Goal: Find specific page/section: Find specific page/section

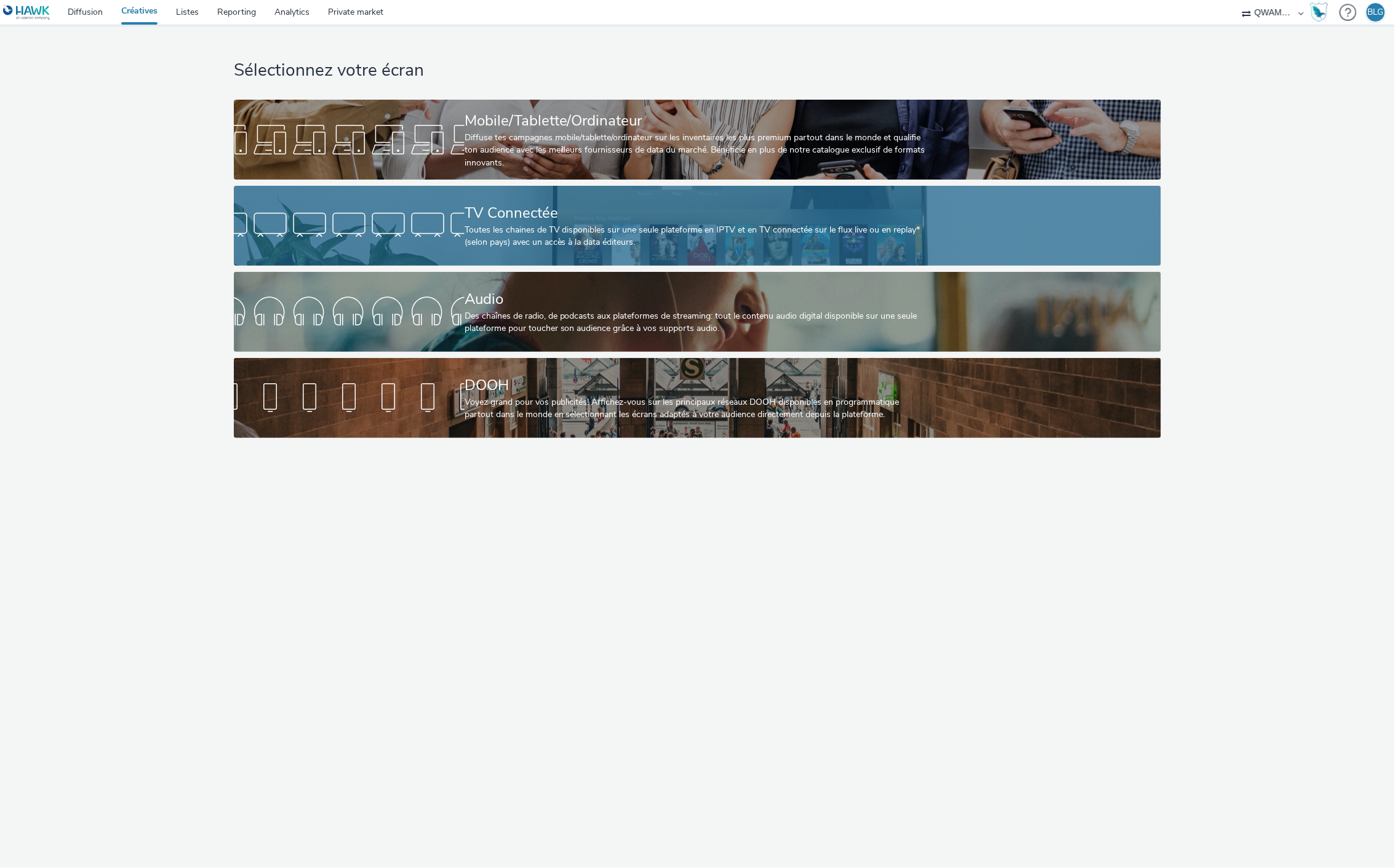
click at [389, 238] on div at bounding box center [349, 226] width 230 height 39
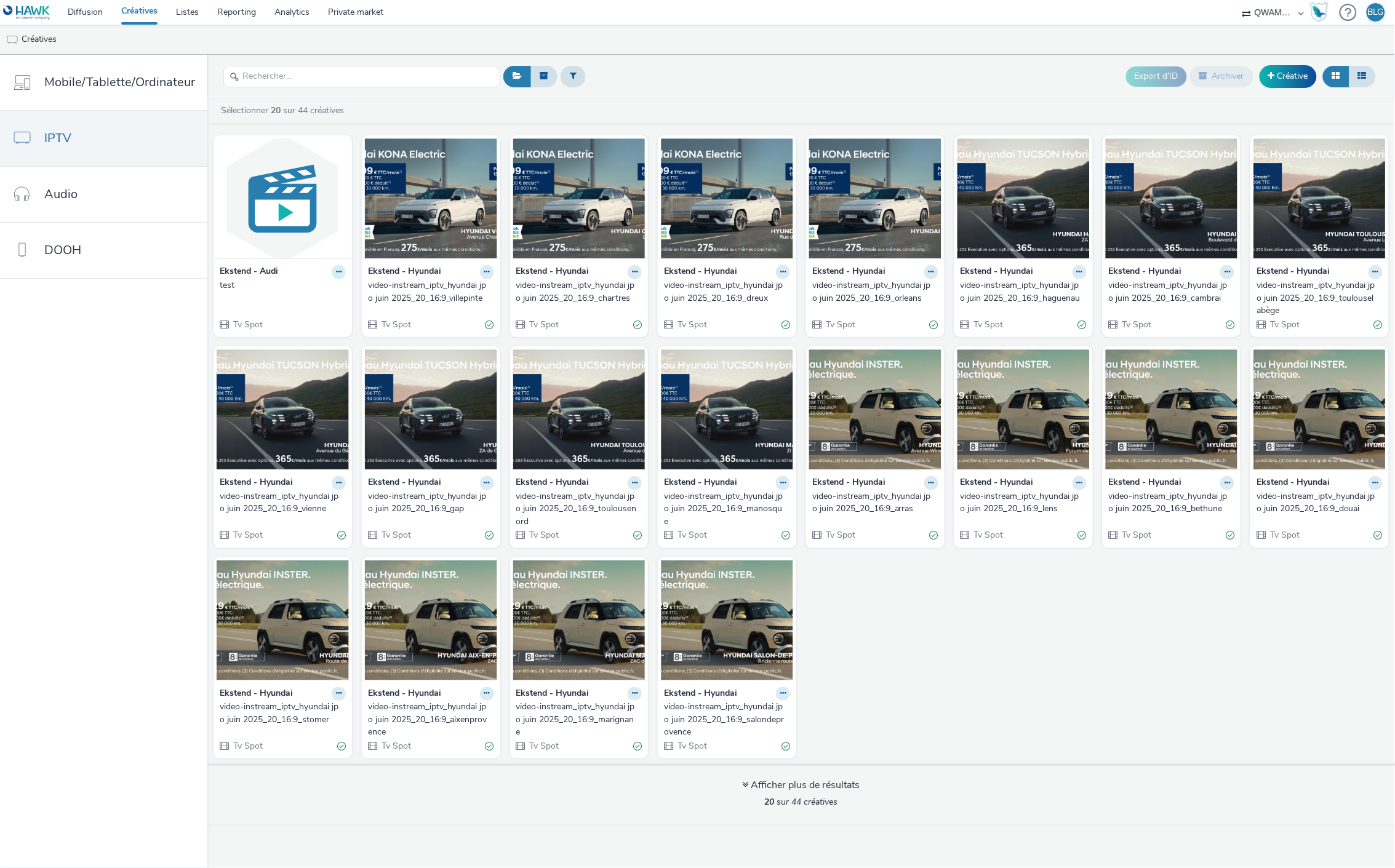
click at [336, 275] on icon at bounding box center [339, 272] width 5 height 7
click at [282, 208] on img at bounding box center [282, 197] width 133 height 120
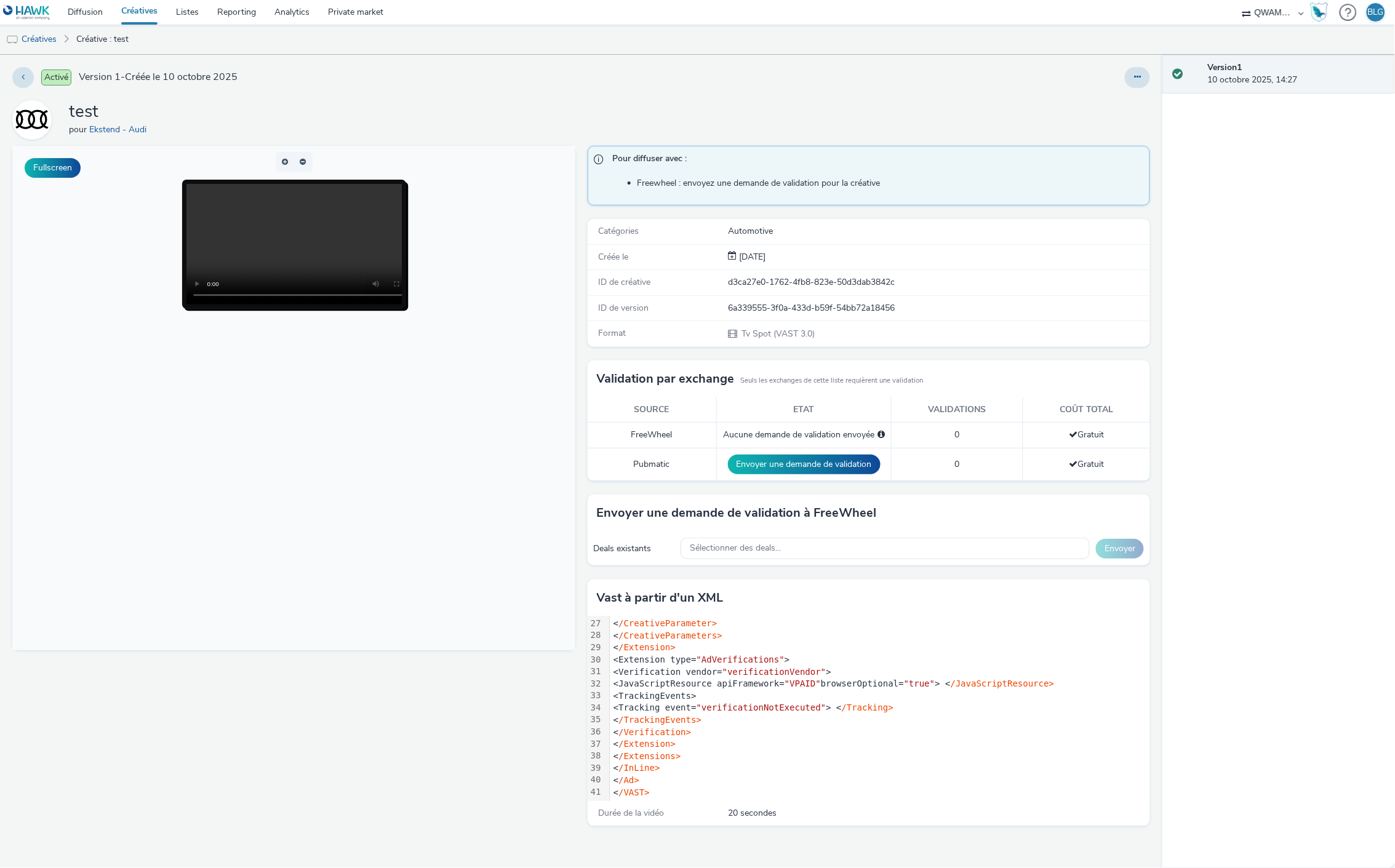
scroll to position [324, 0]
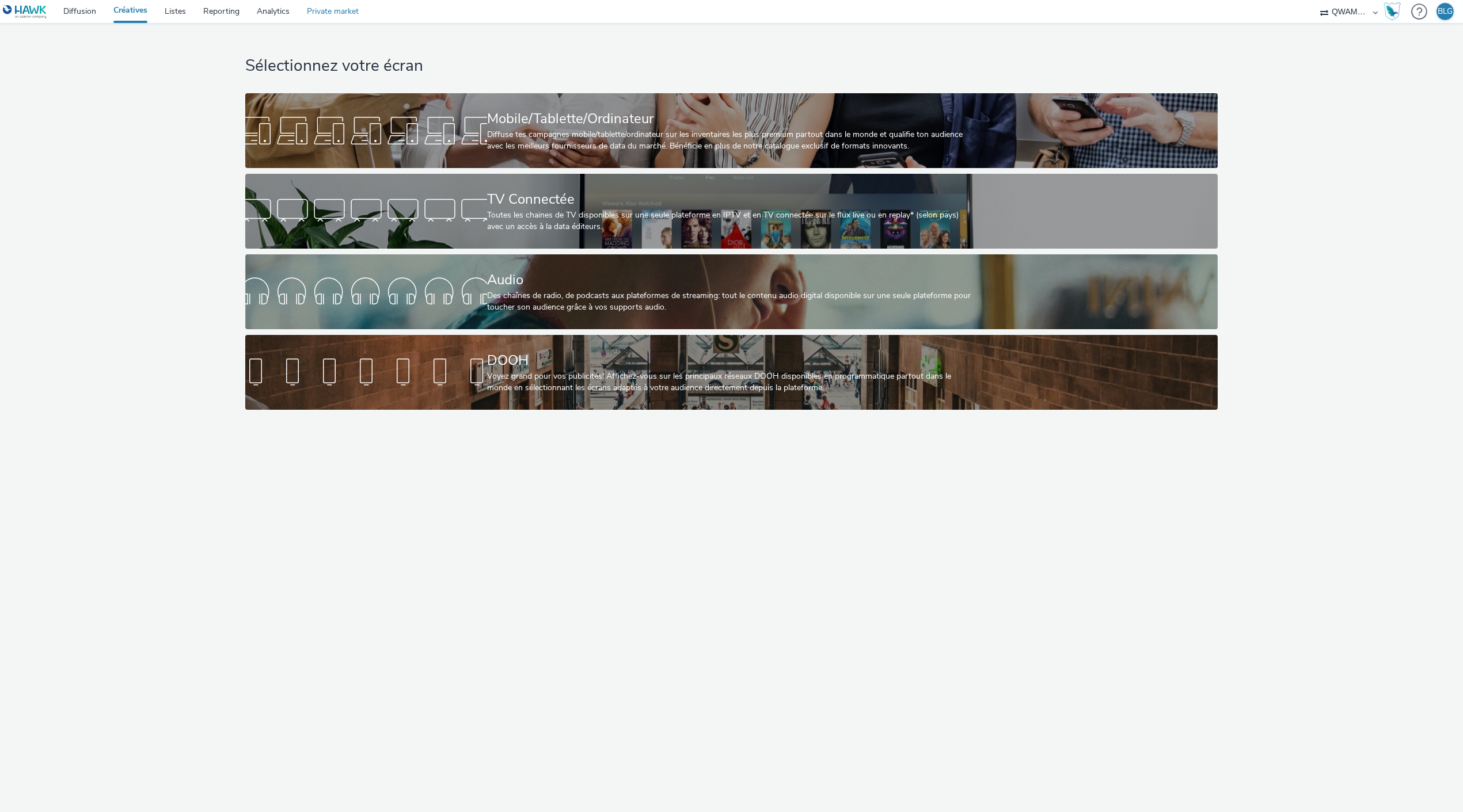
click at [311, 8] on link "Private market" at bounding box center [333, 11] width 69 height 23
